Goal: Task Accomplishment & Management: Use online tool/utility

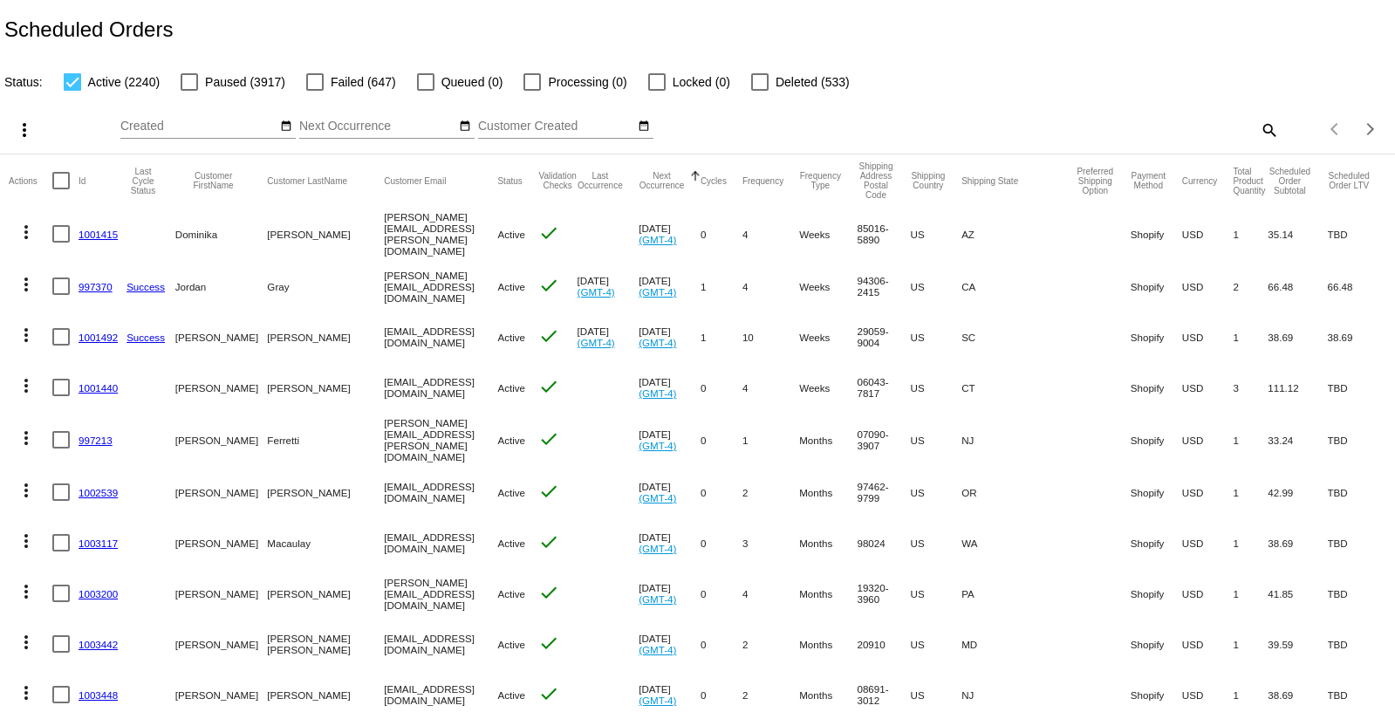
click at [318, 82] on div at bounding box center [314, 81] width 17 height 17
click at [315, 91] on input "Failed (647)" at bounding box center [314, 91] width 1 height 1
checkbox input "true"
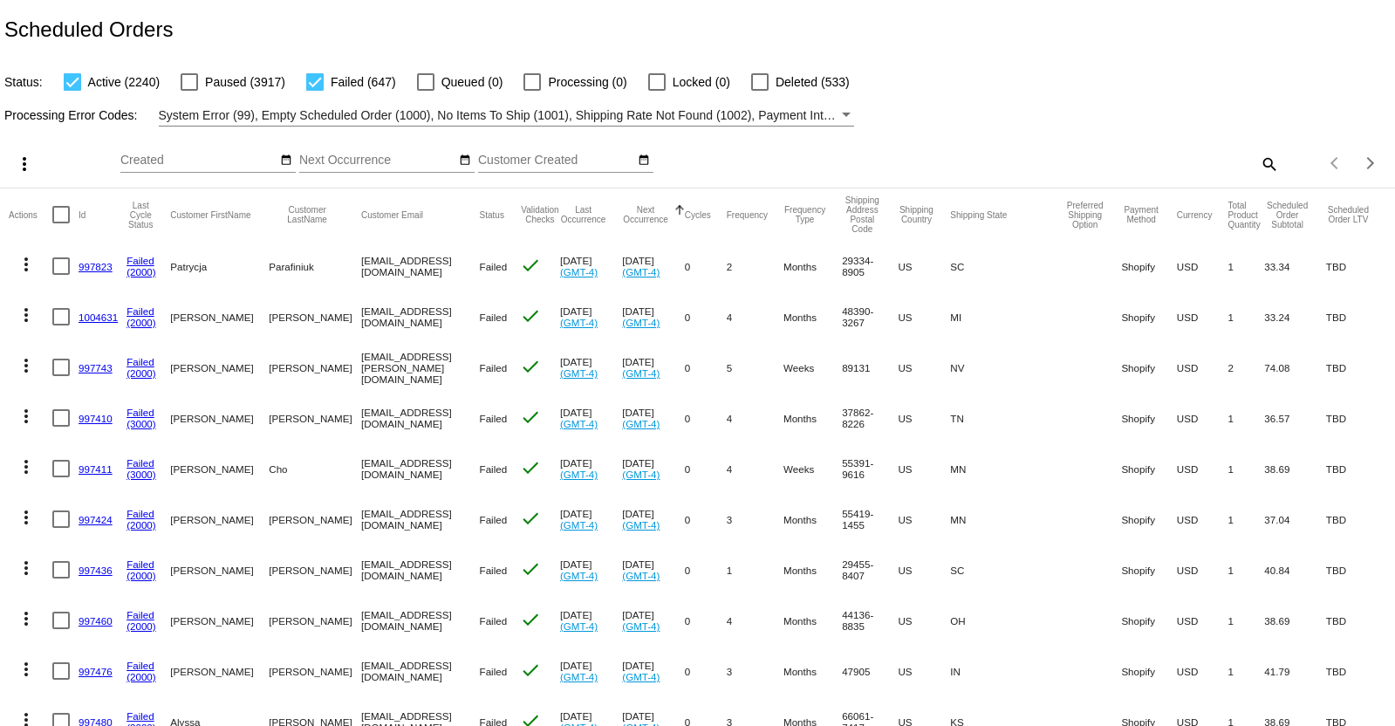
click at [72, 81] on div at bounding box center [72, 81] width 17 height 17
click at [72, 91] on input "Active (2240)" at bounding box center [72, 91] width 1 height 1
checkbox input "false"
click at [59, 216] on div at bounding box center [60, 214] width 17 height 17
click at [60, 223] on input "checkbox" at bounding box center [60, 223] width 1 height 1
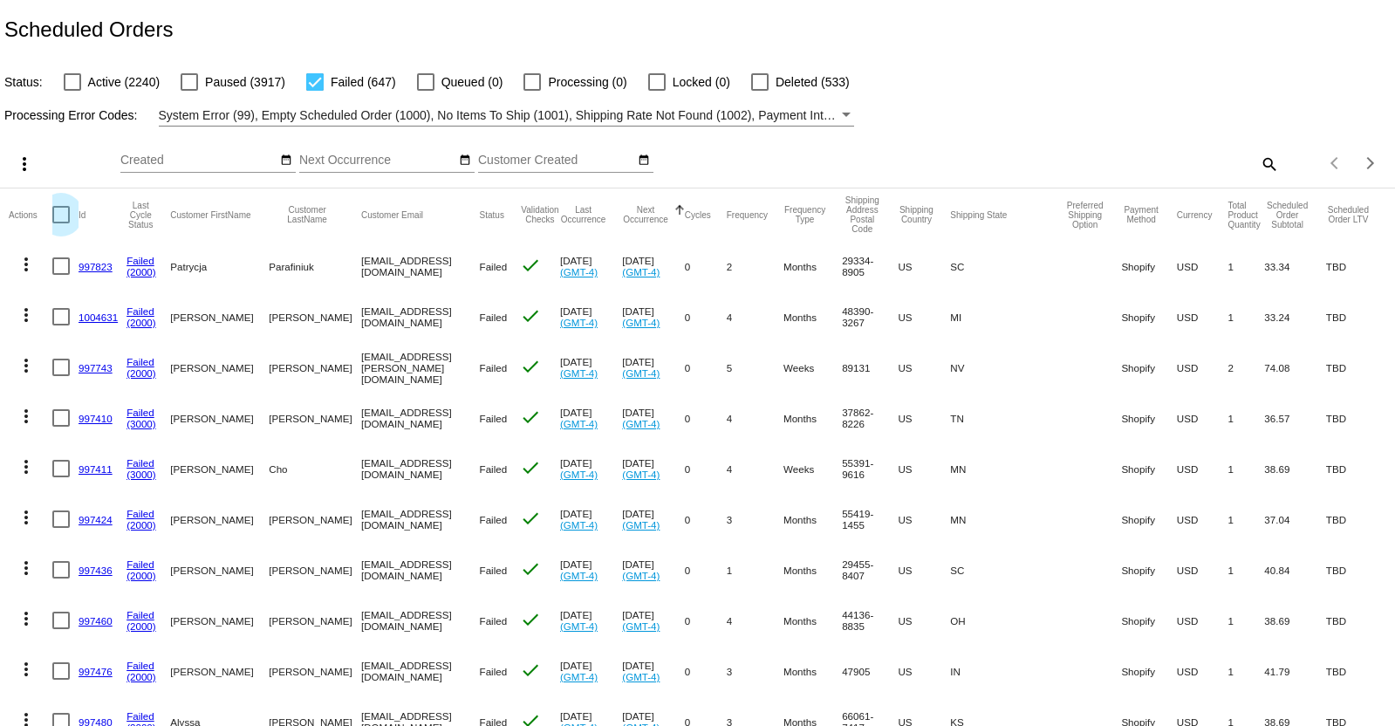
checkbox input "true"
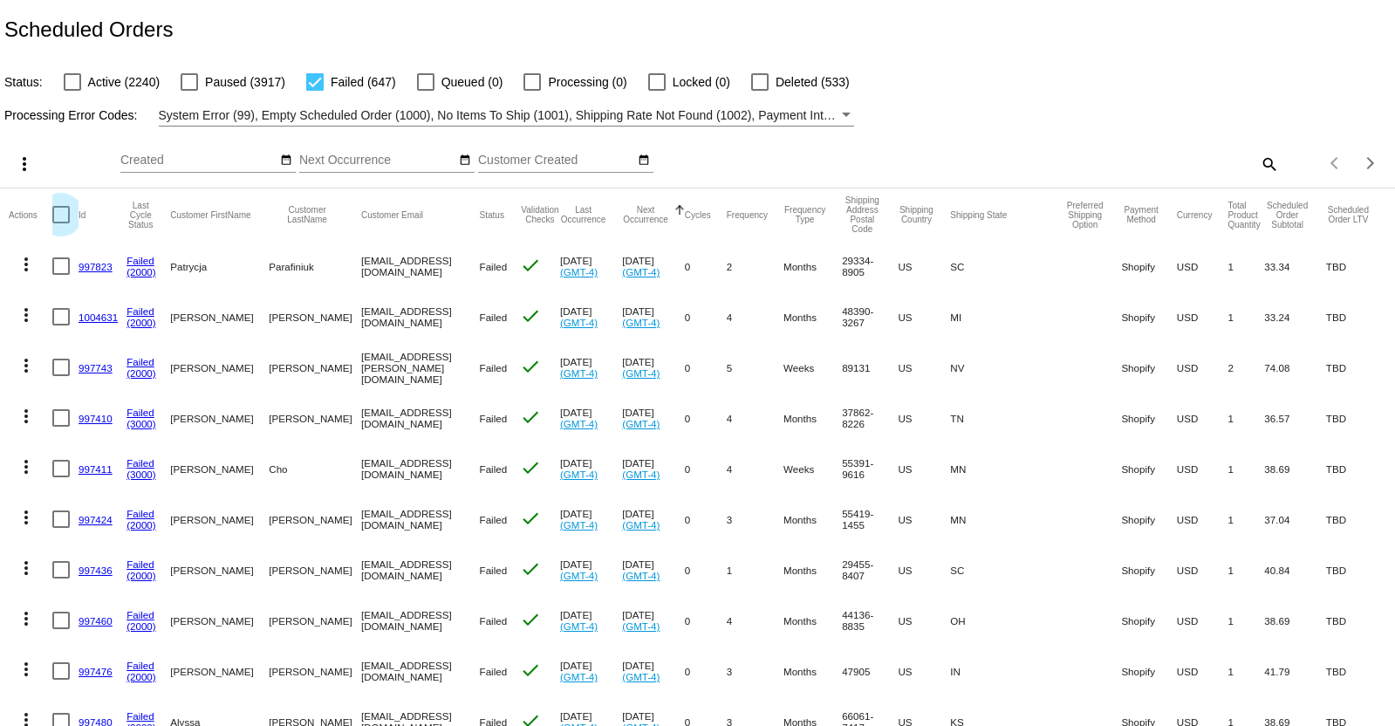
checkbox input "true"
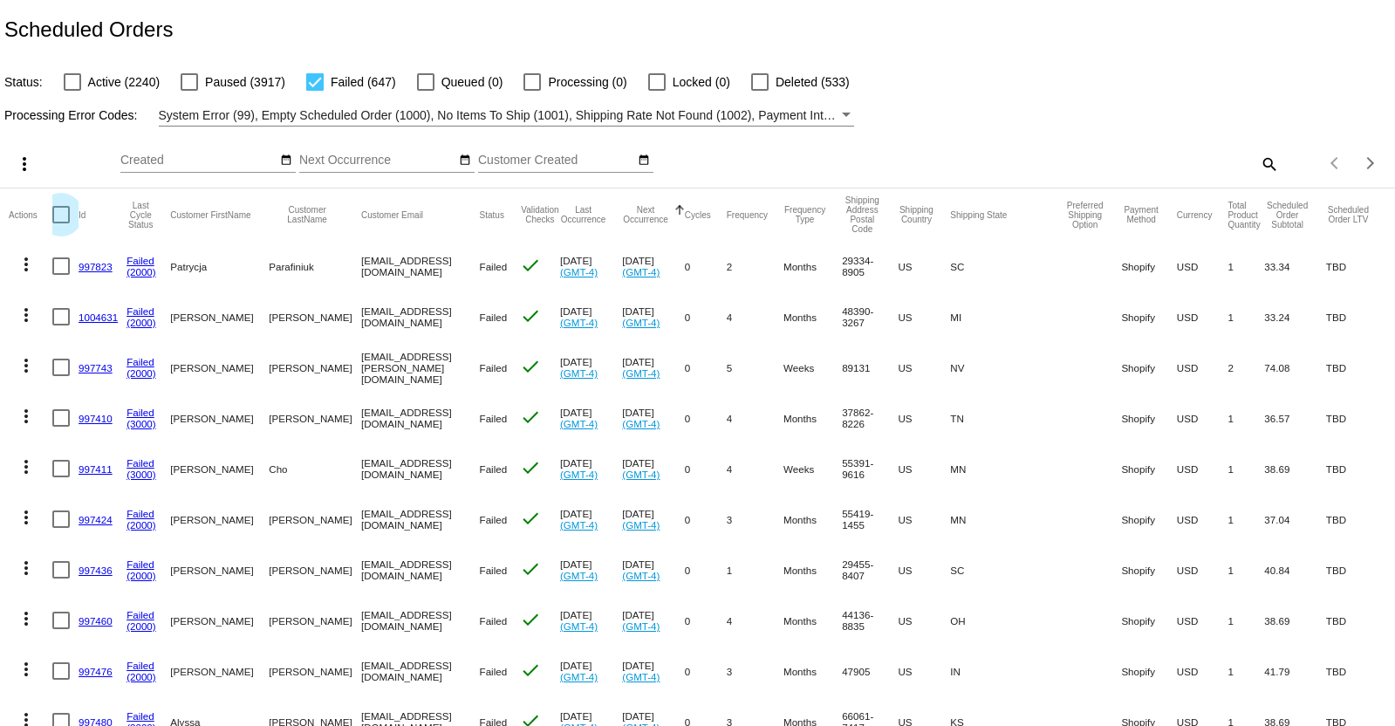
checkbox input "true"
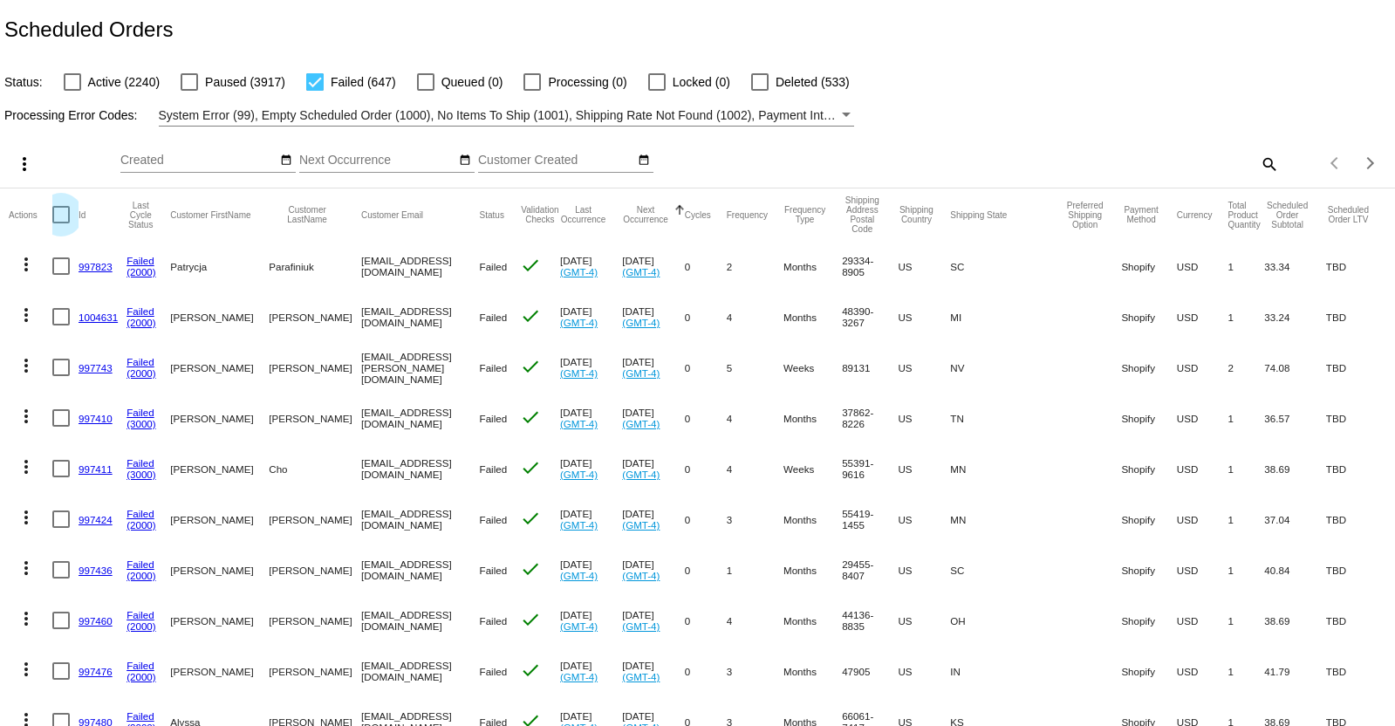
checkbox input "true"
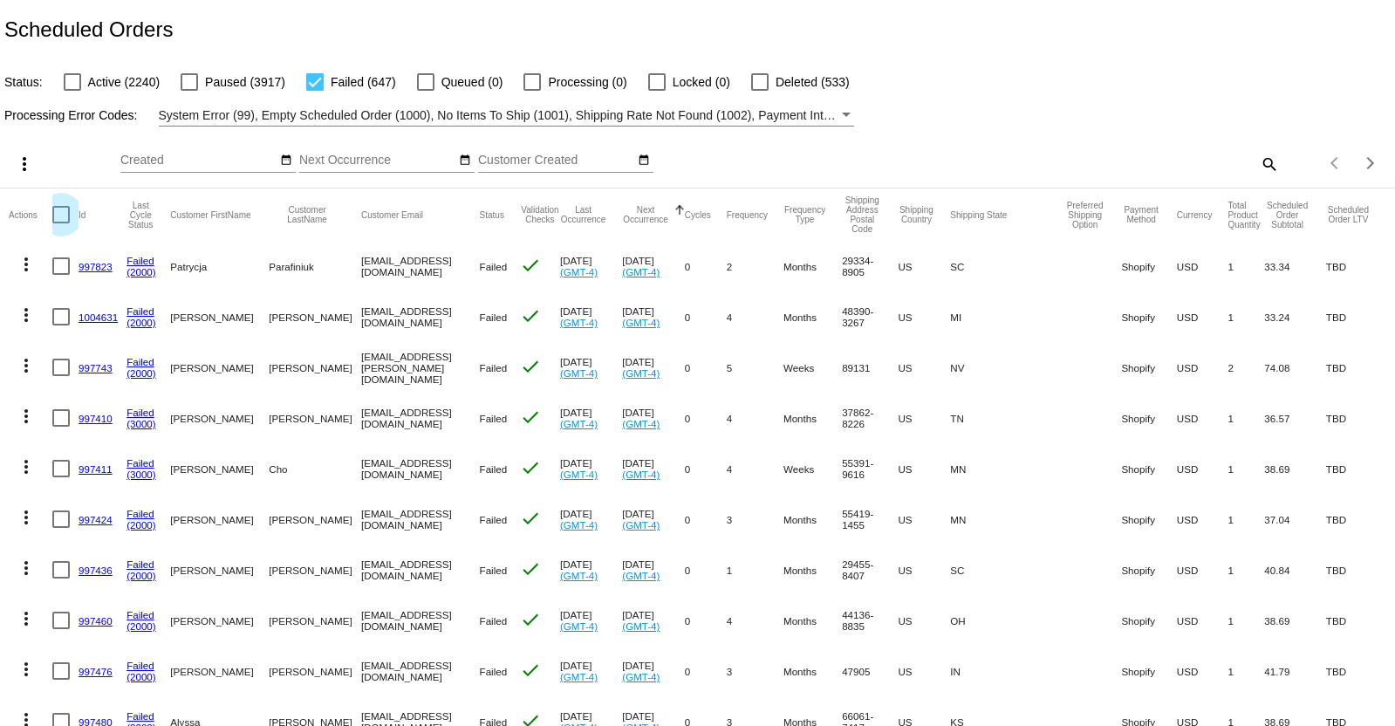
checkbox input "true"
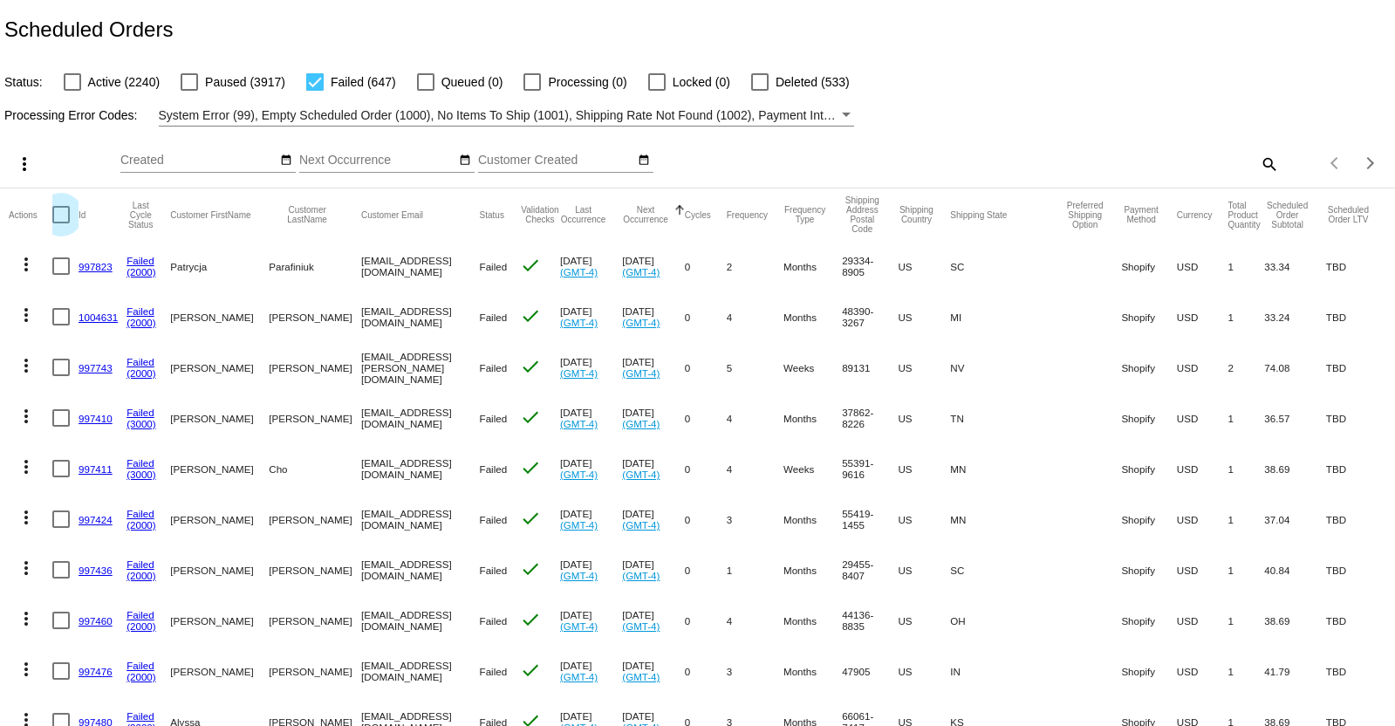
checkbox input "true"
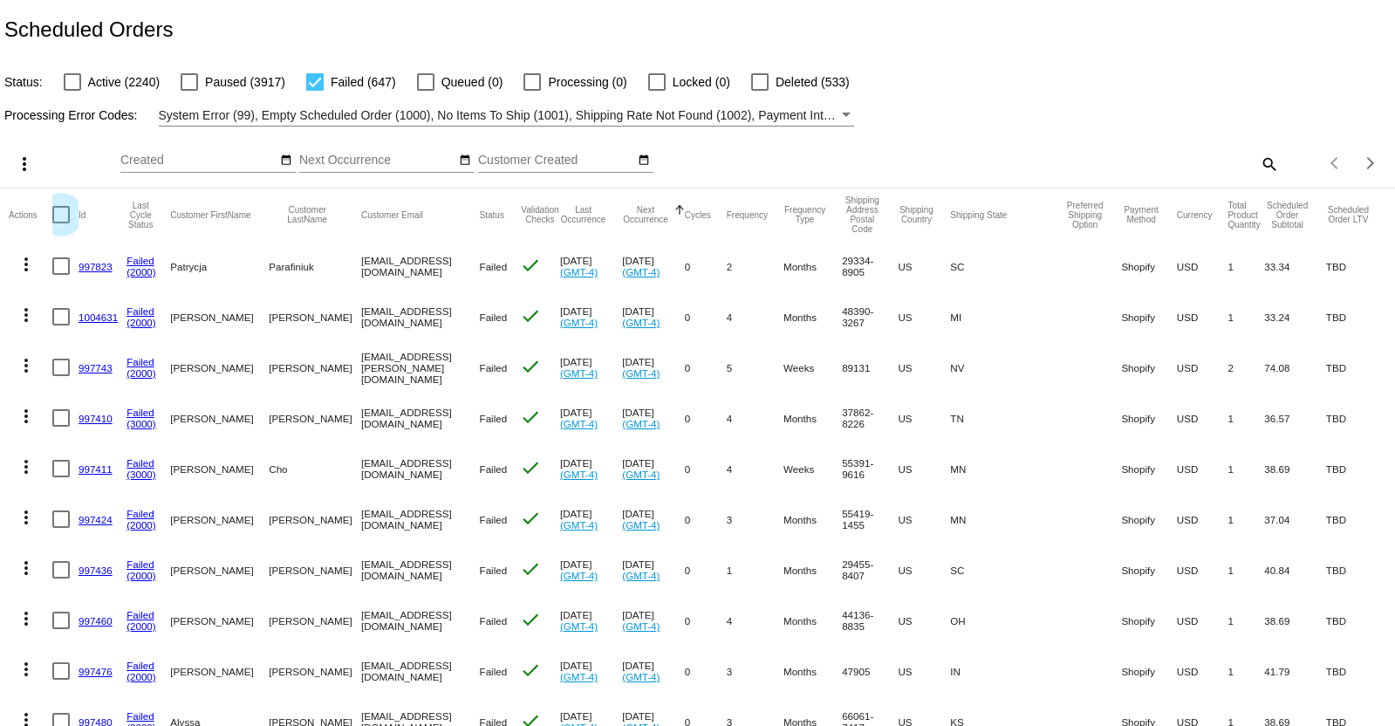
checkbox input "true"
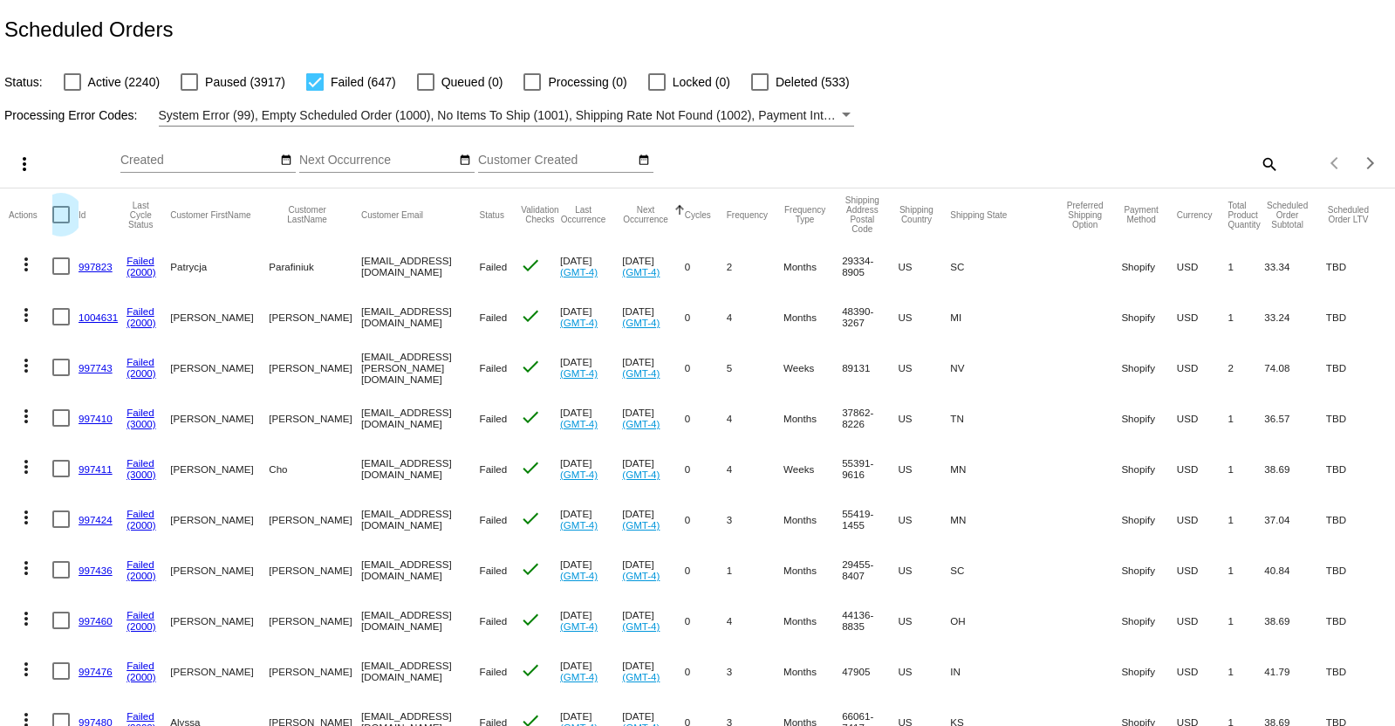
checkbox input "true"
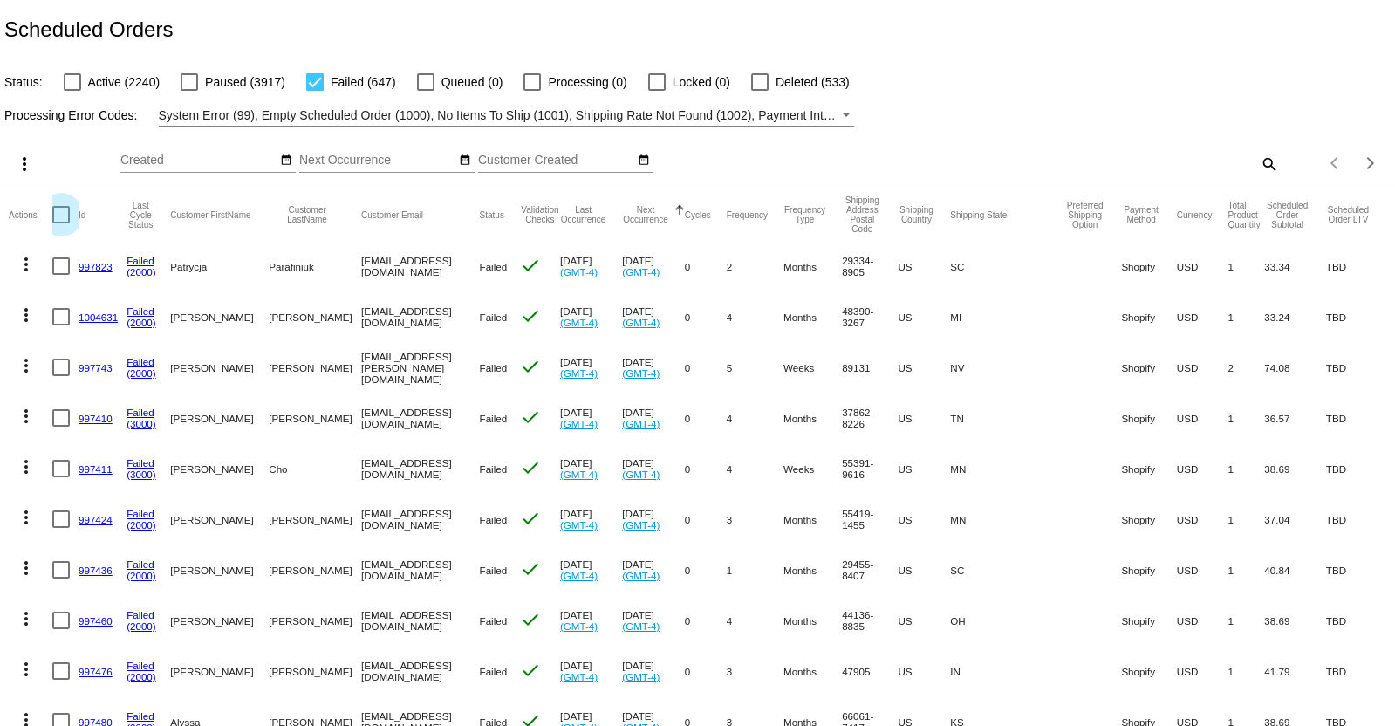
checkbox input "true"
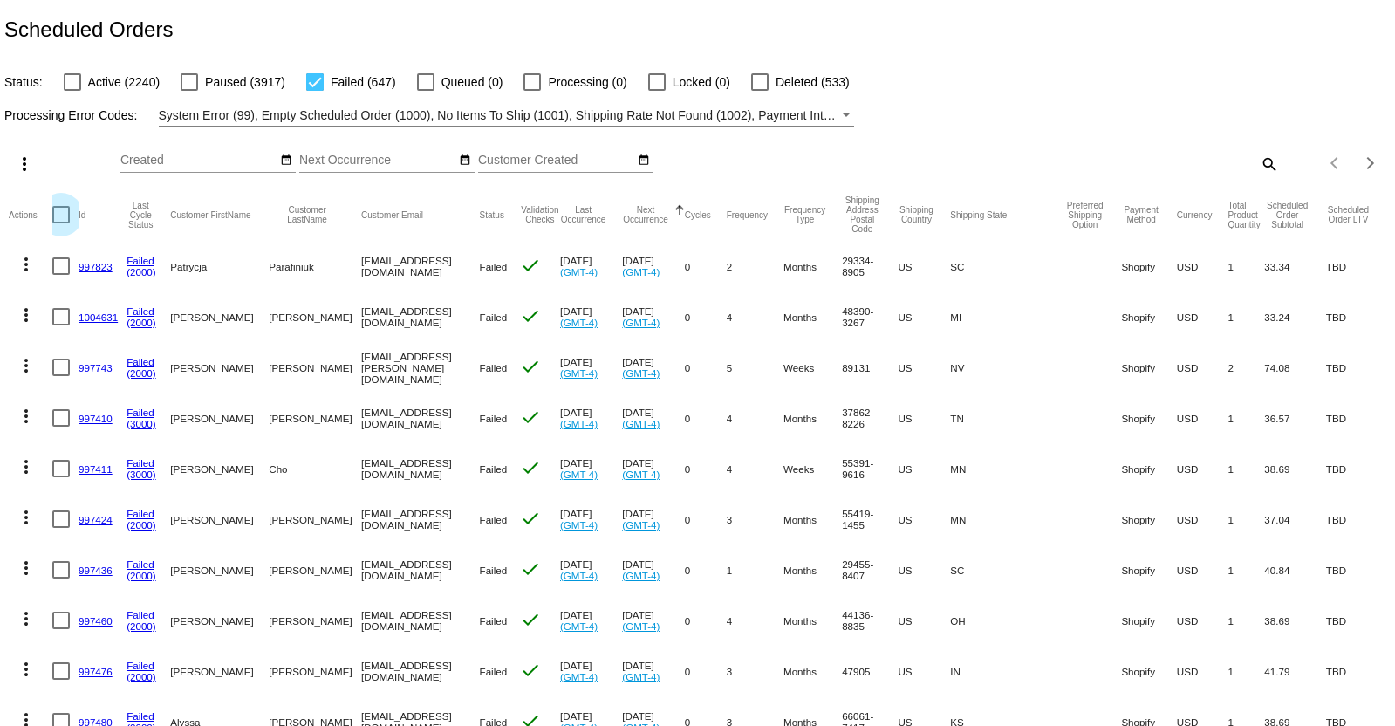
checkbox input "true"
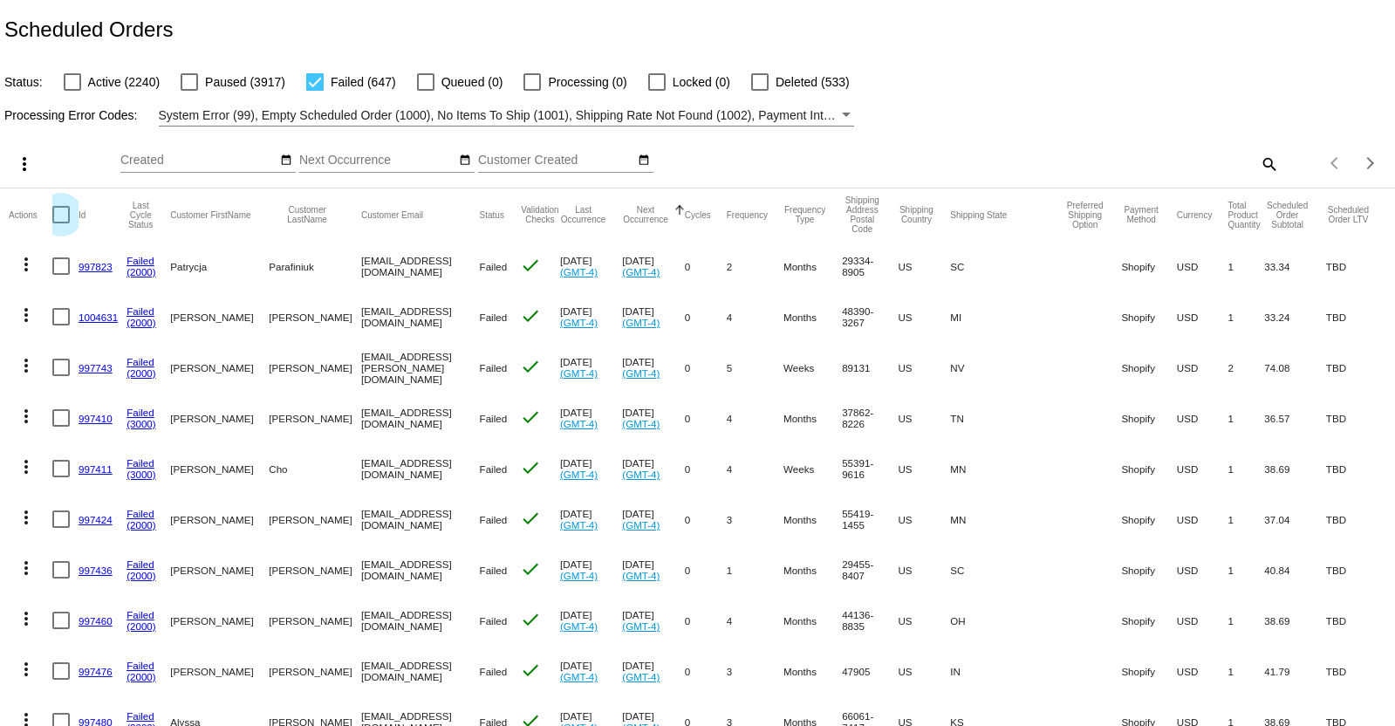
checkbox input "true"
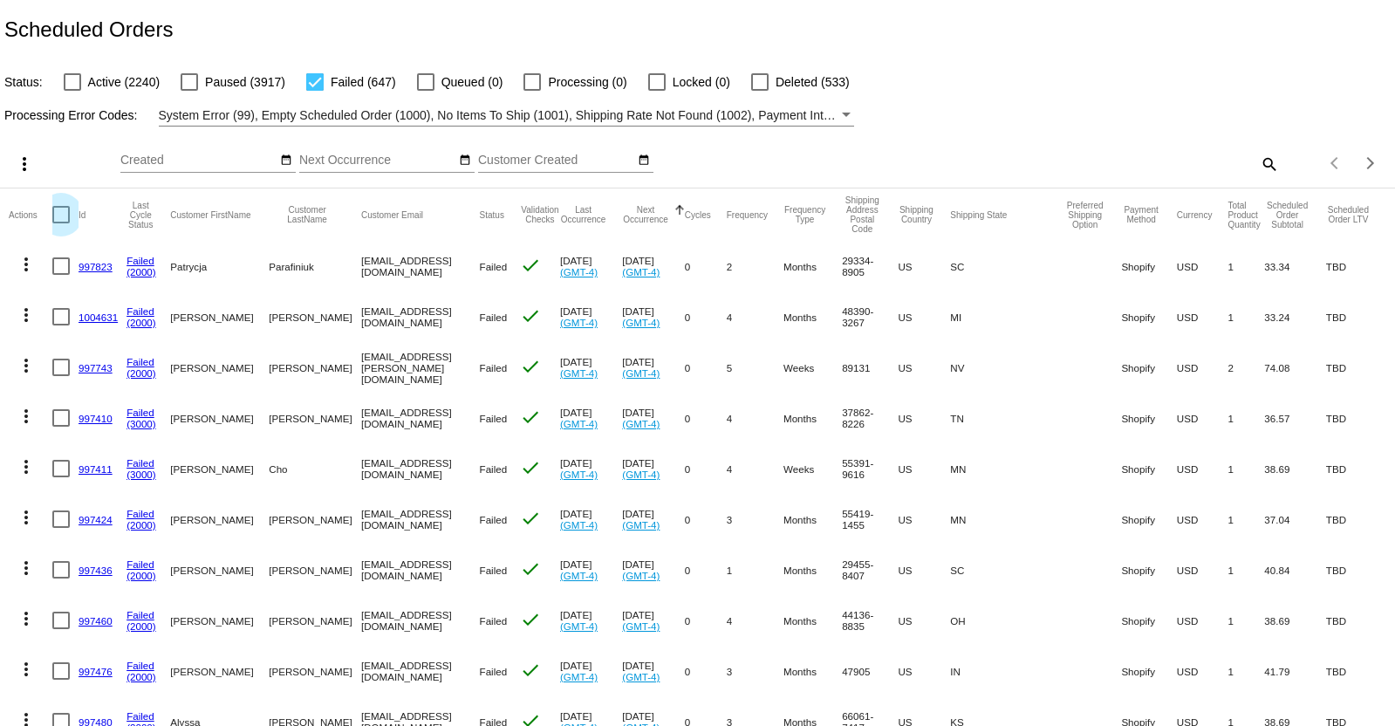
checkbox input "true"
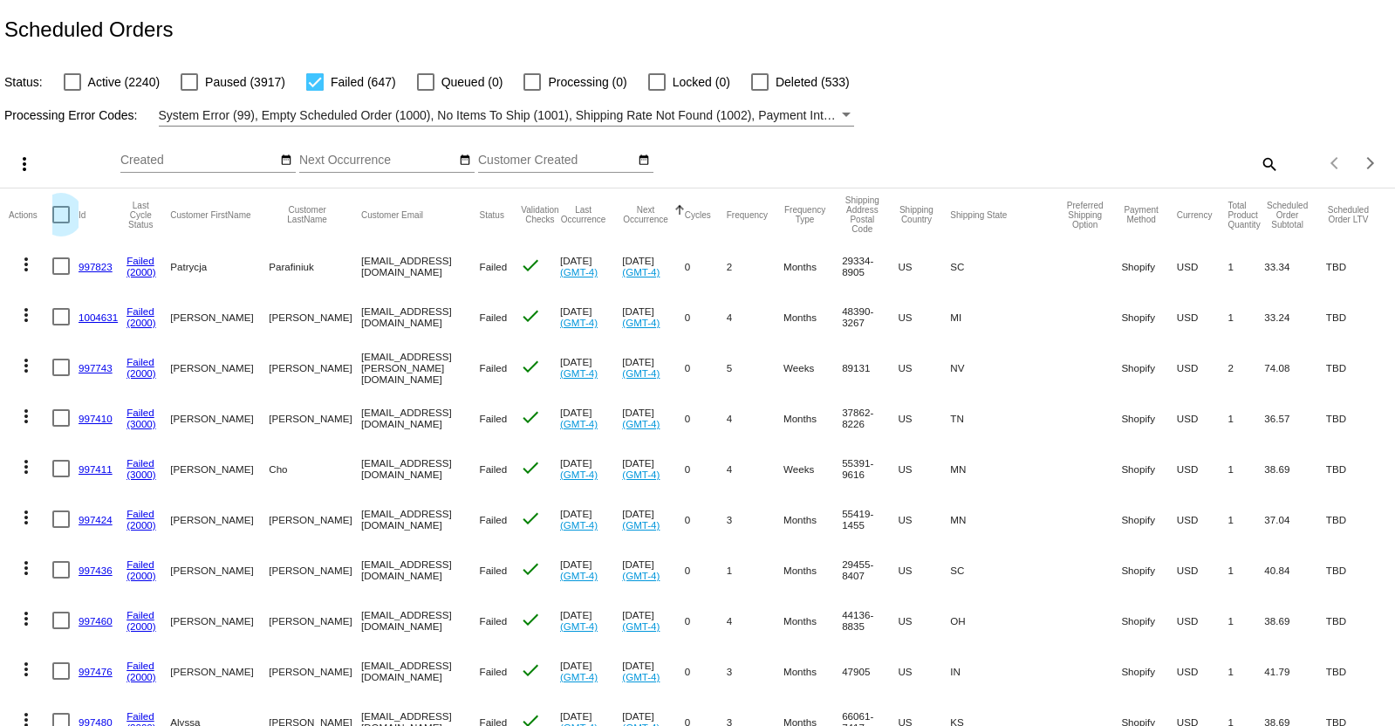
checkbox input "true"
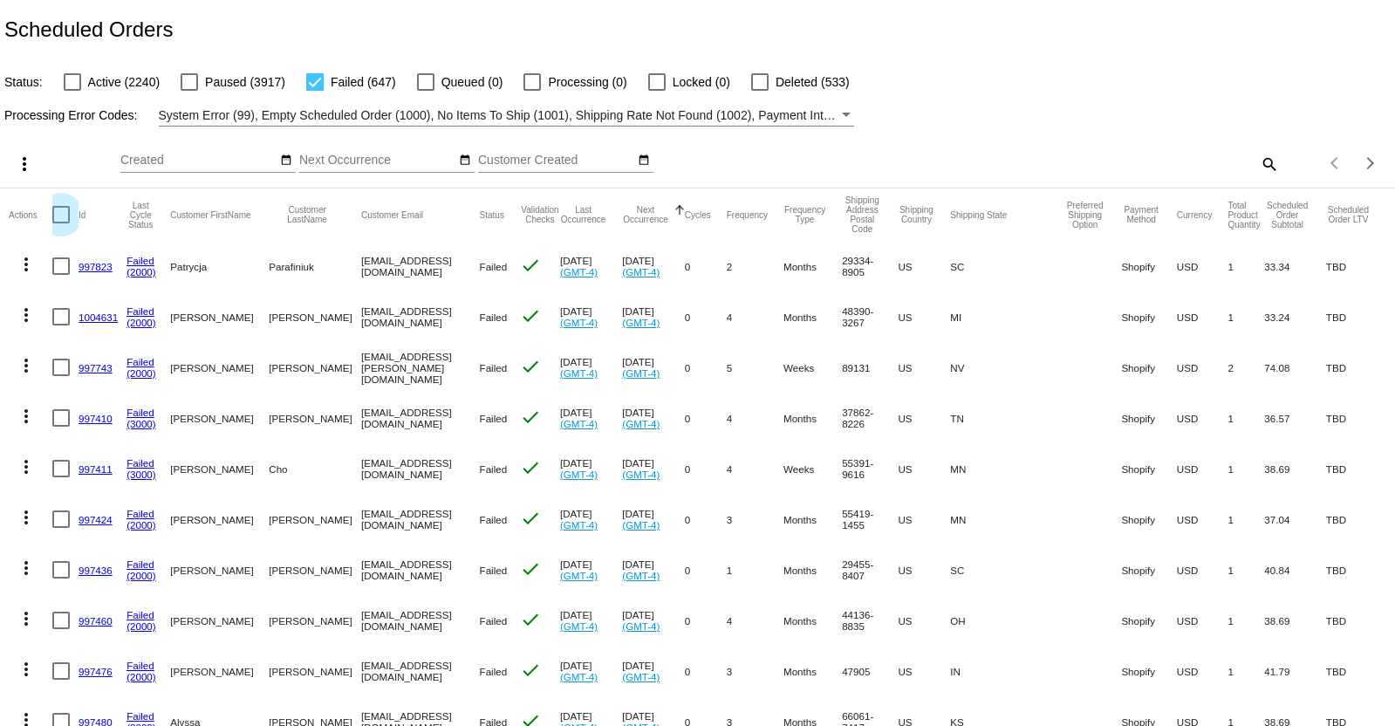
checkbox input "true"
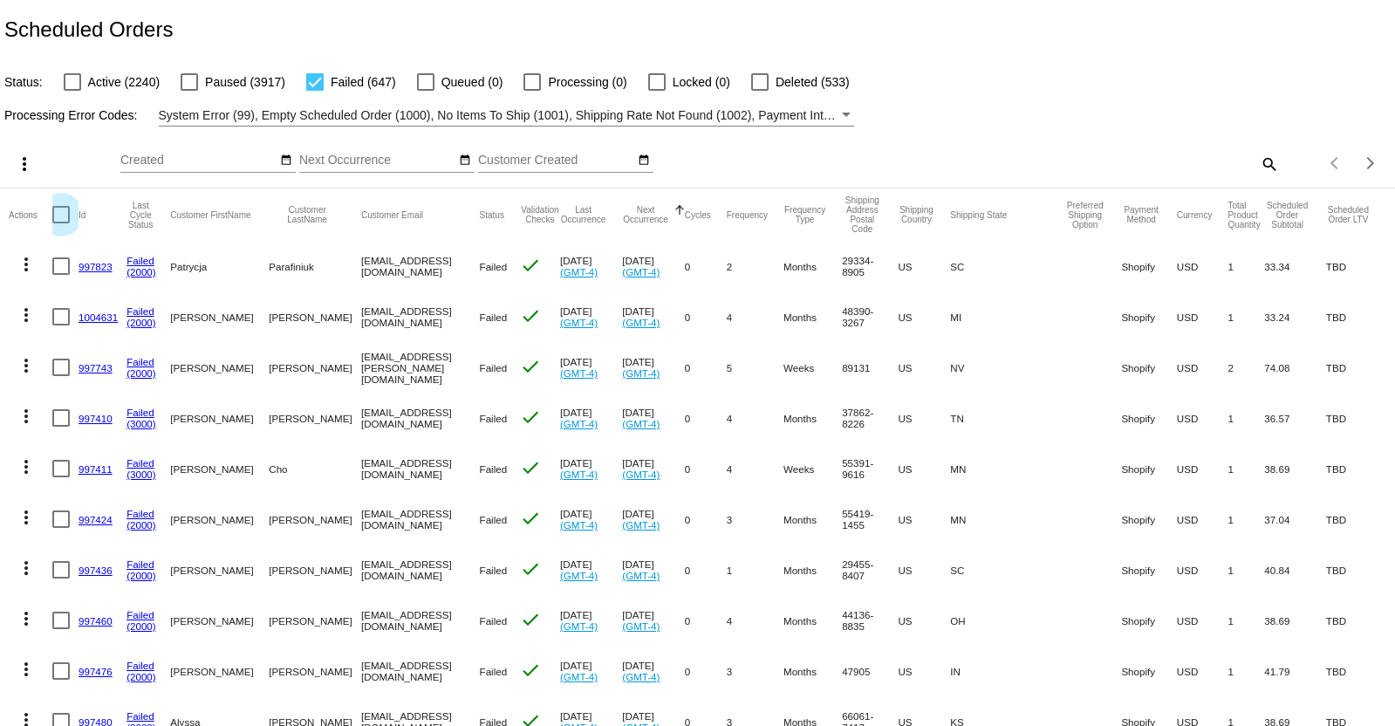
checkbox input "true"
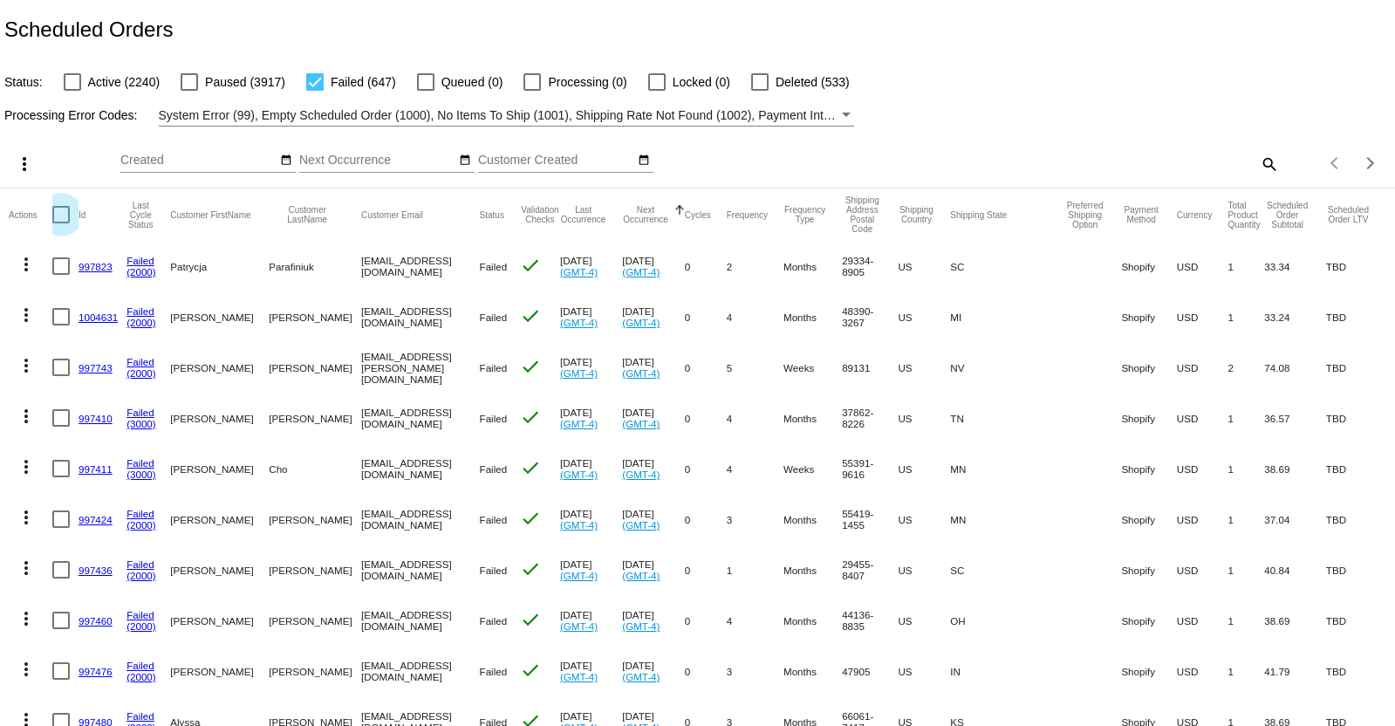
checkbox input "true"
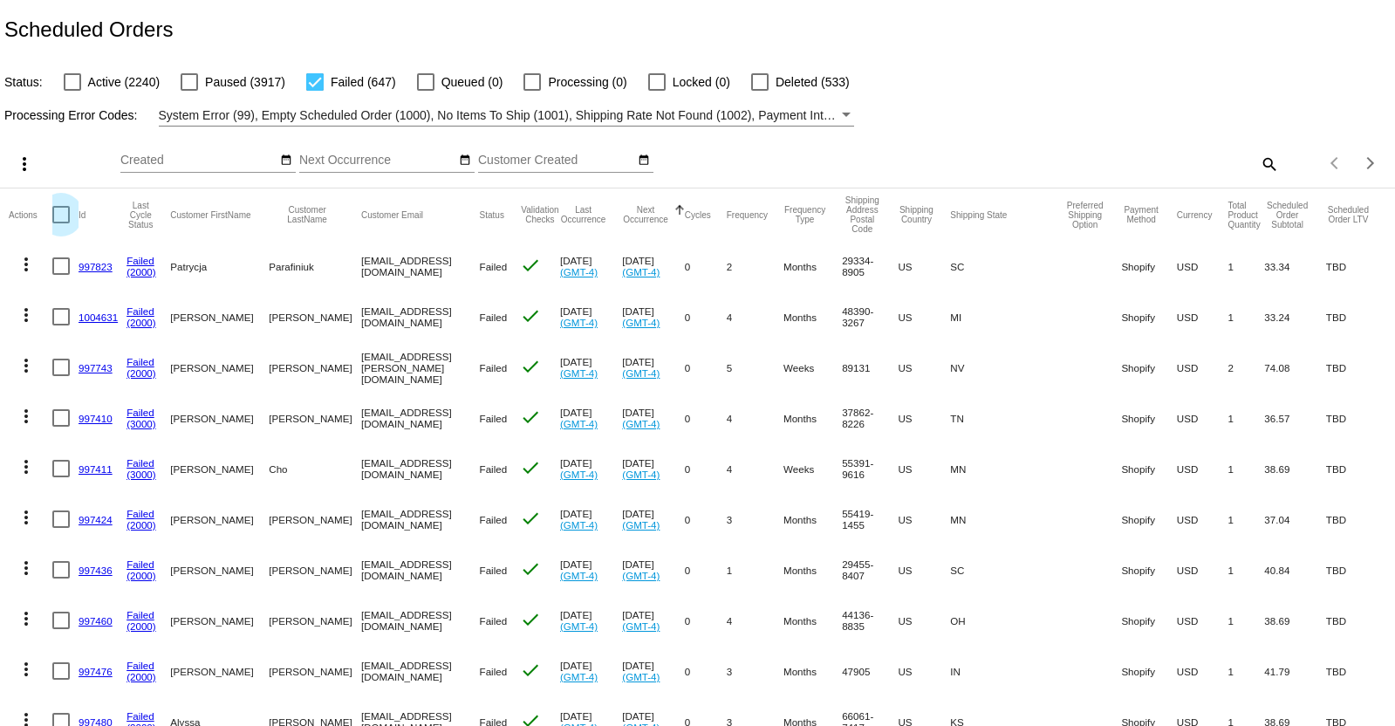
checkbox input "true"
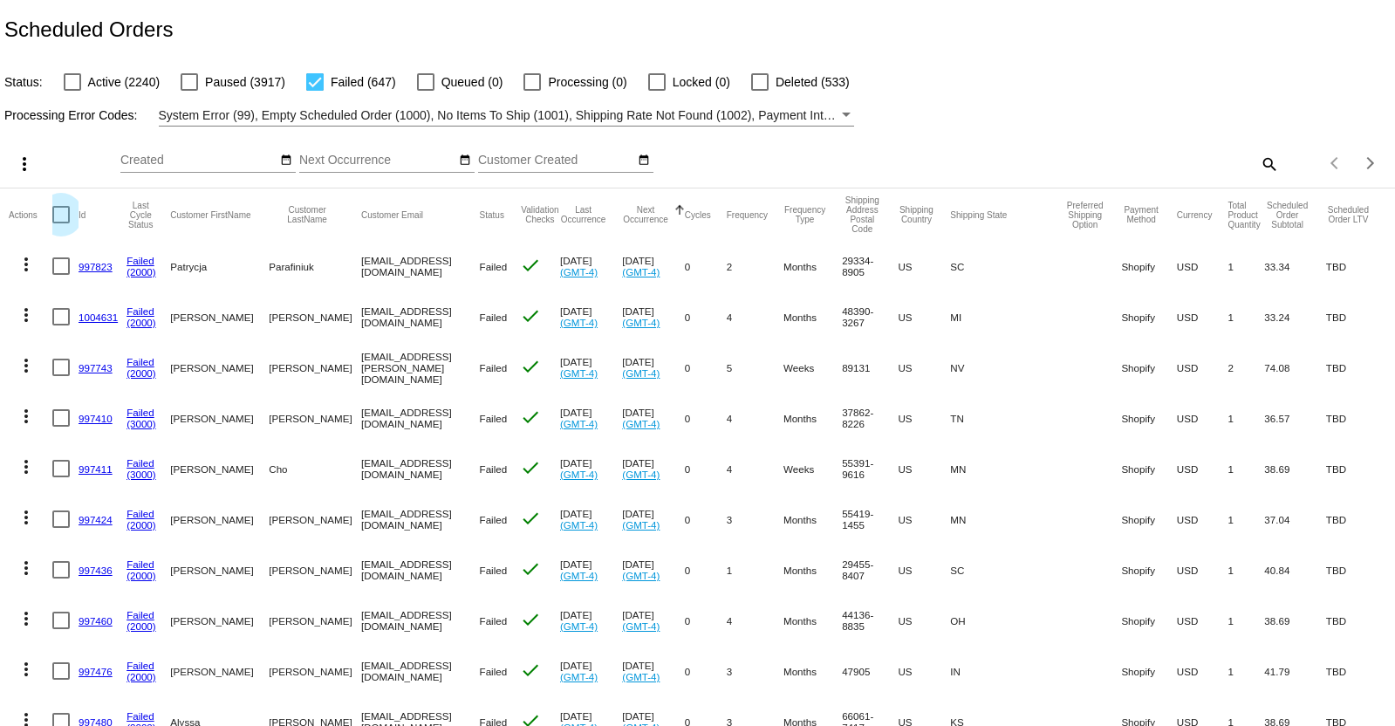
checkbox input "true"
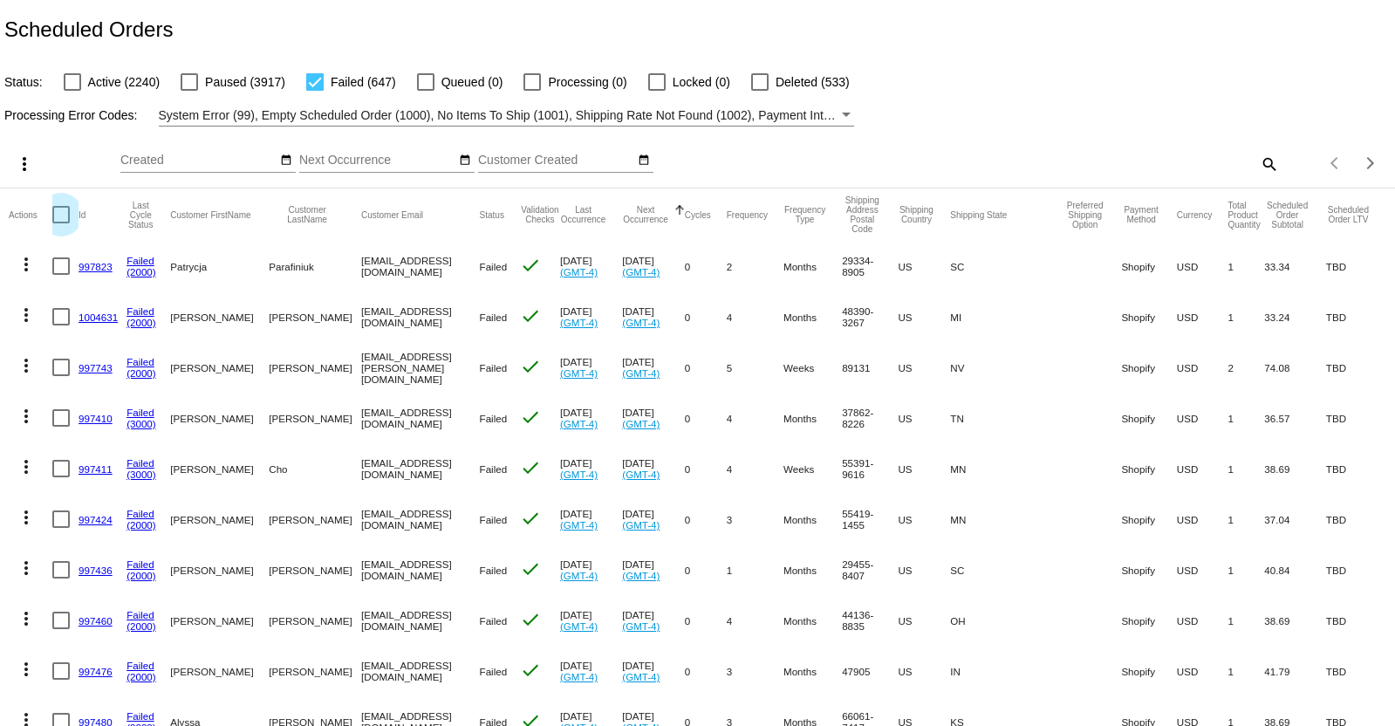
checkbox input "true"
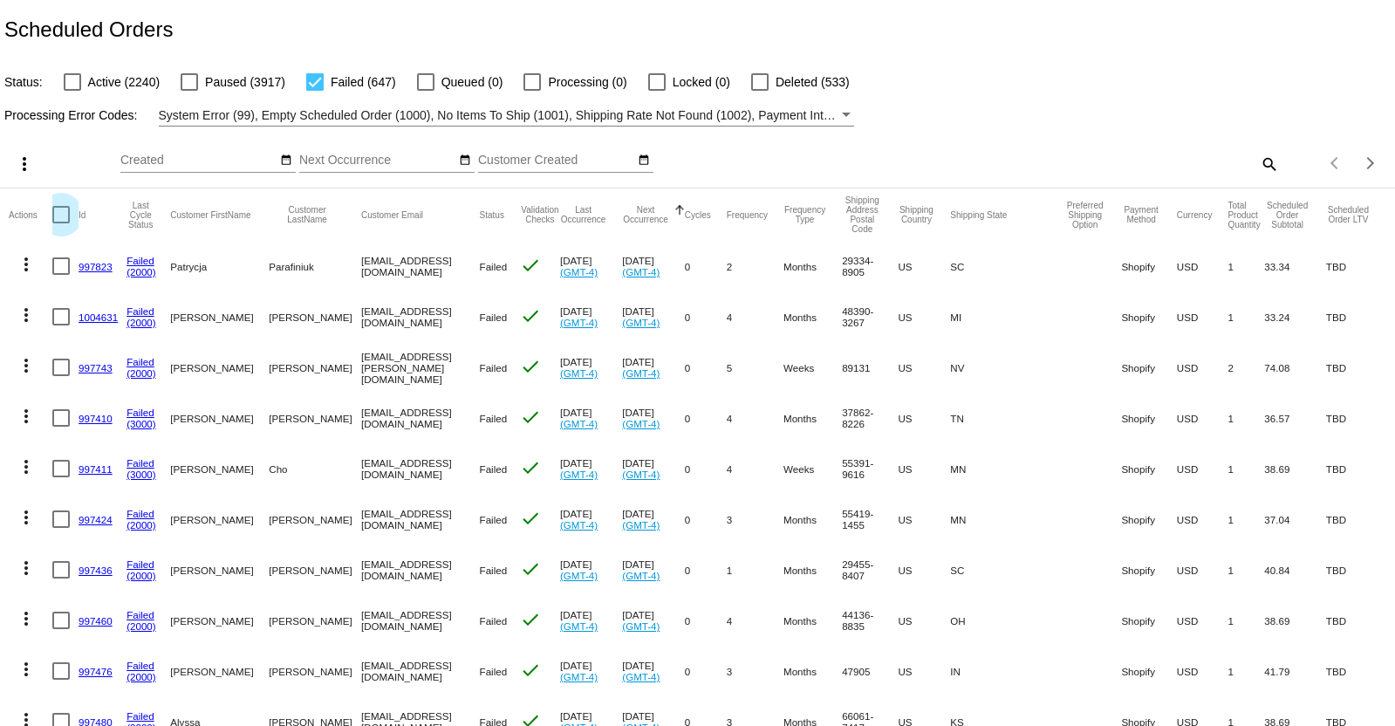
checkbox input "true"
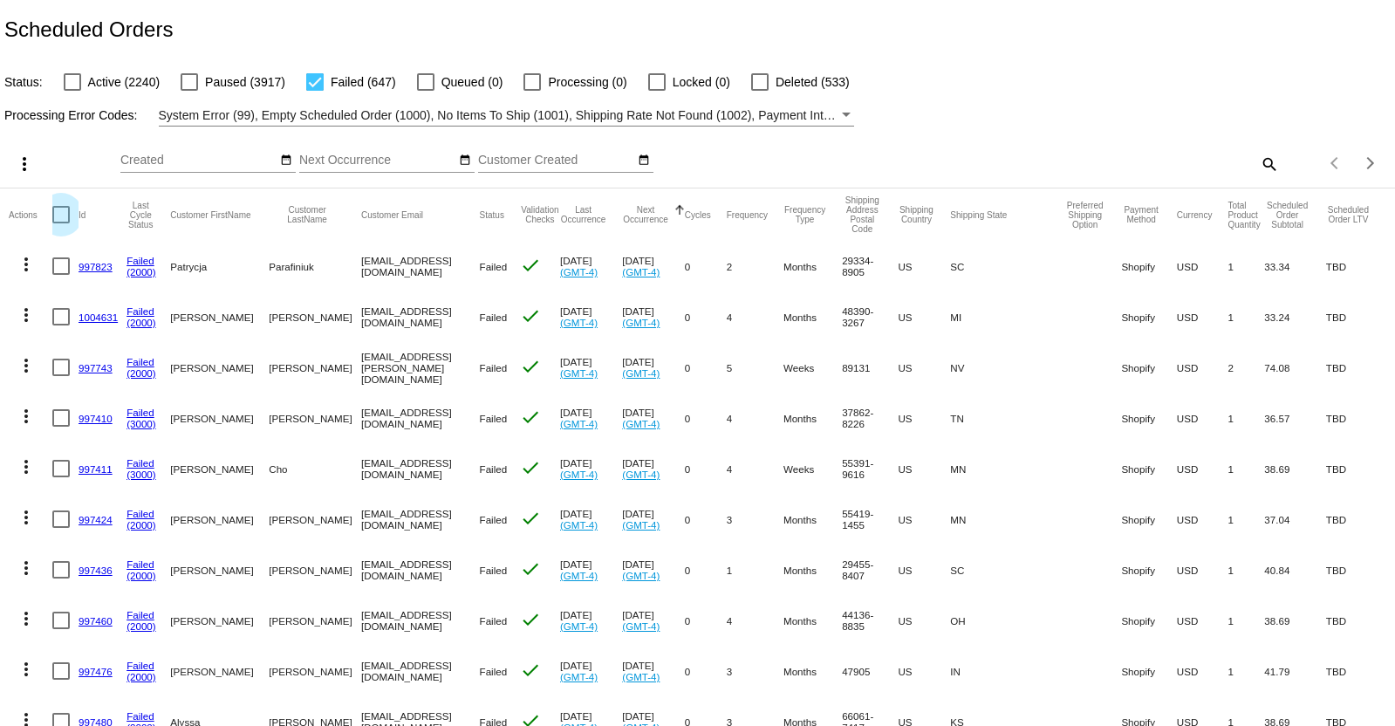
checkbox input "true"
click at [27, 166] on mat-icon "more_vert" at bounding box center [24, 164] width 21 height 21
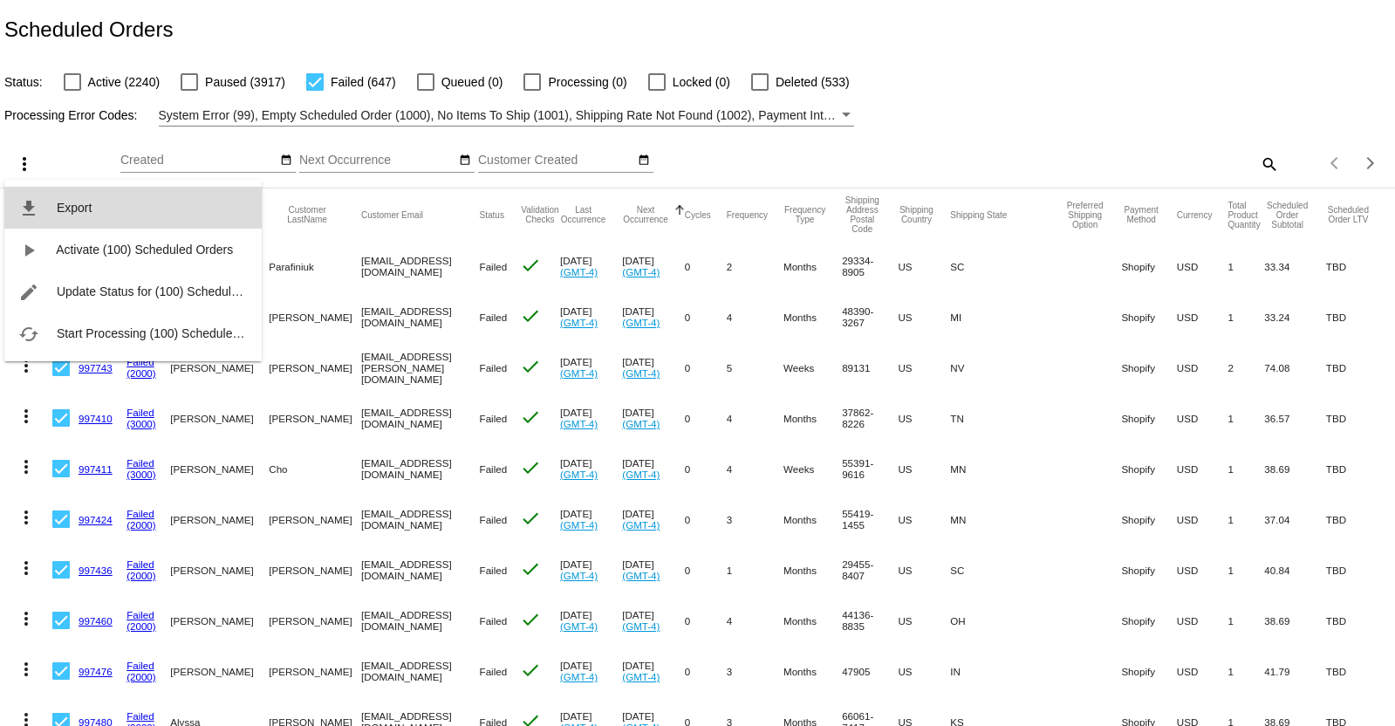
click at [86, 204] on span "Export" at bounding box center [74, 208] width 35 height 14
